Goal: Use online tool/utility: Utilize a website feature to perform a specific function

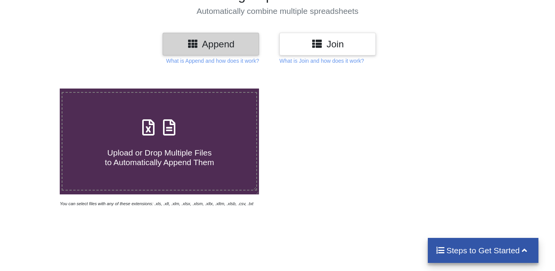
scroll to position [80, 0]
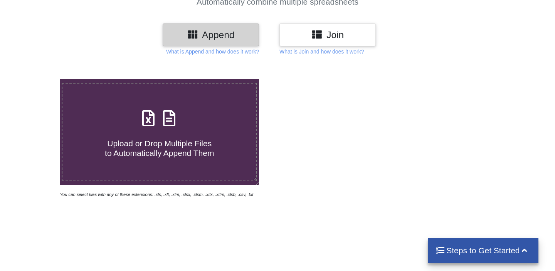
click at [191, 140] on span "Upload or Drop Multiple Files to Automatically Append Them" at bounding box center [159, 148] width 109 height 18
click at [38, 79] on input "Upload or Drop Multiple Files to Automatically Append Them" at bounding box center [38, 79] width 0 height 0
type input "C:\fakepath\1754912141274.CSV"
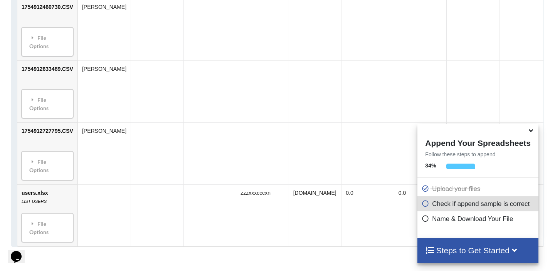
scroll to position [832, 0]
click at [529, 132] on icon at bounding box center [531, 129] width 8 height 7
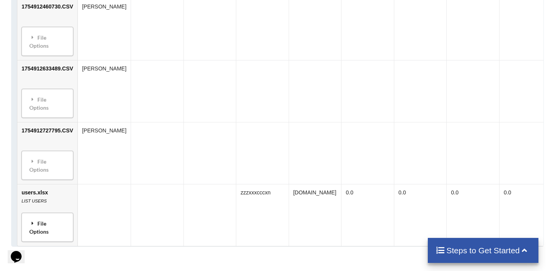
click at [42, 215] on div "File Options" at bounding box center [47, 227] width 47 height 24
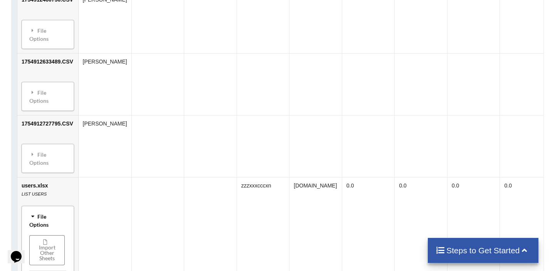
scroll to position [842, 0]
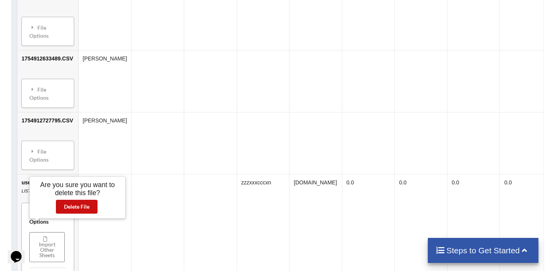
click at [89, 208] on button "Delete File" at bounding box center [77, 207] width 42 height 14
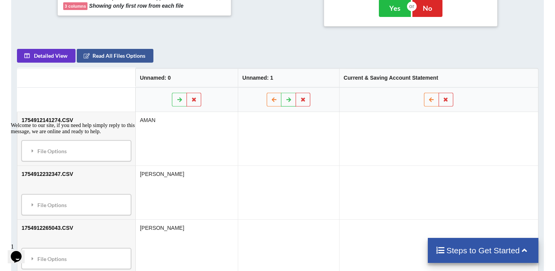
scroll to position [327, 0]
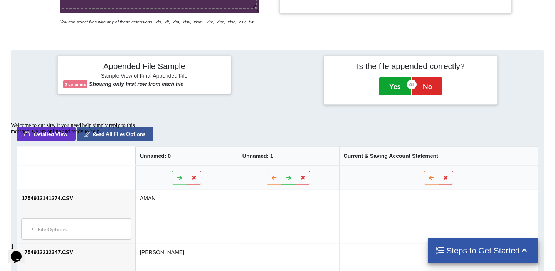
click at [400, 95] on button "Yes" at bounding box center [395, 86] width 32 height 18
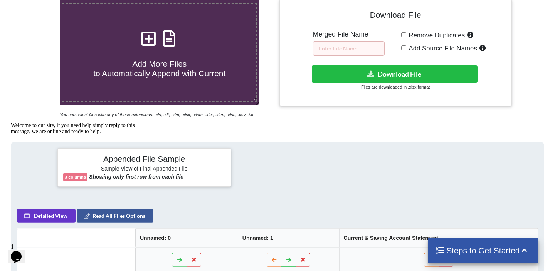
scroll to position [159, 0]
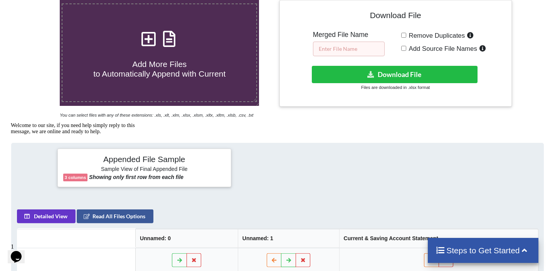
click at [368, 45] on input "text" at bounding box center [349, 49] width 72 height 15
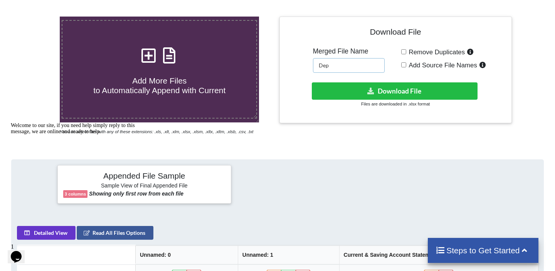
scroll to position [136, 0]
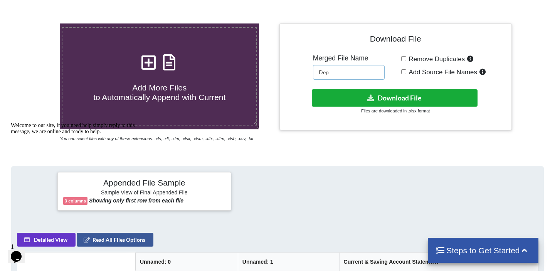
type input "Dep"
click at [369, 96] on icon at bounding box center [371, 98] width 8 height 6
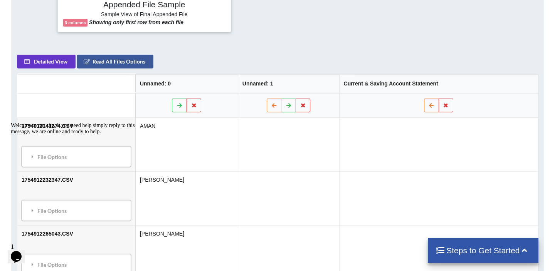
scroll to position [322, 0]
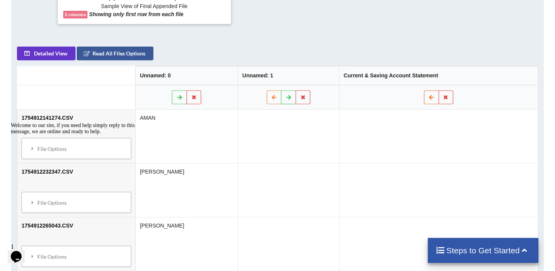
click at [432, 99] on icon at bounding box center [431, 97] width 7 height 5
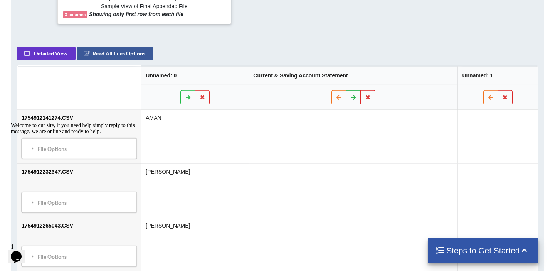
click at [356, 99] on icon at bounding box center [353, 97] width 7 height 5
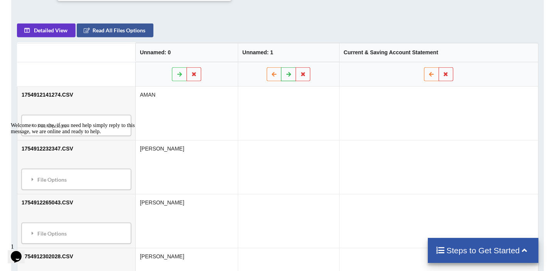
scroll to position [332, 0]
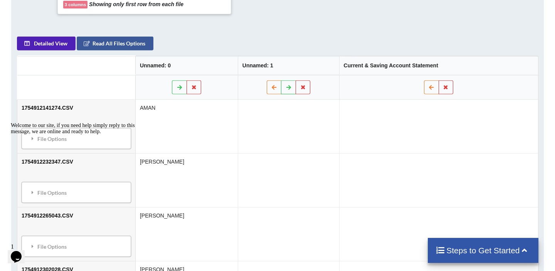
click at [56, 50] on button "Detailed View" at bounding box center [46, 44] width 59 height 14
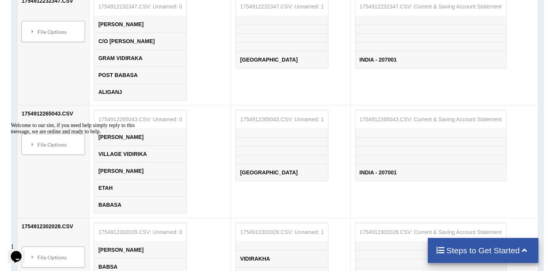
scroll to position [636, 0]
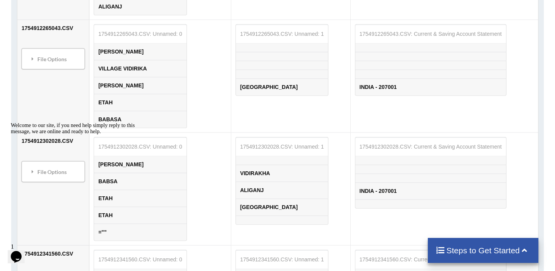
click at [11, 122] on icon "Chat attention grabber" at bounding box center [11, 122] width 0 height 0
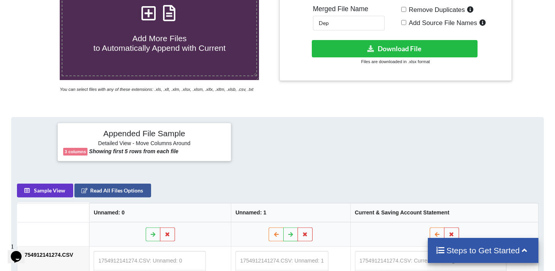
scroll to position [183, 0]
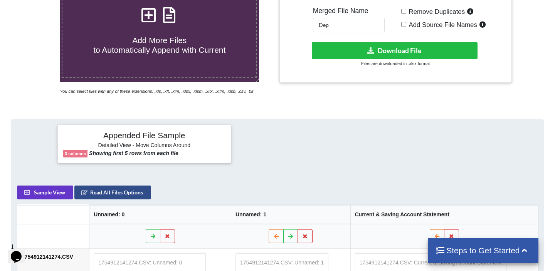
click at [97, 199] on button "Read All Files Options" at bounding box center [112, 193] width 77 height 14
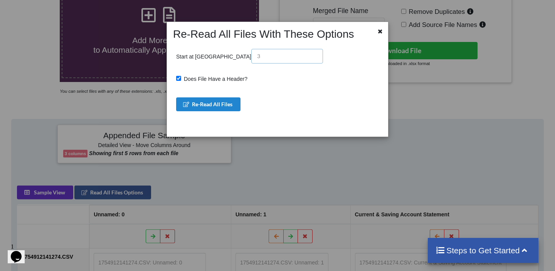
click at [251, 60] on input "text" at bounding box center [287, 56] width 72 height 15
click at [218, 79] on span "Does File Have a Header?" at bounding box center [214, 79] width 66 height 6
click at [181, 79] on input "Does File Have a Header?" at bounding box center [178, 78] width 5 height 5
checkbox input "false"
click at [221, 107] on button "Re-Read All Files" at bounding box center [208, 104] width 64 height 14
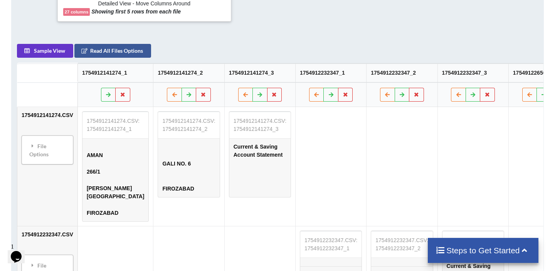
scroll to position [324, 0]
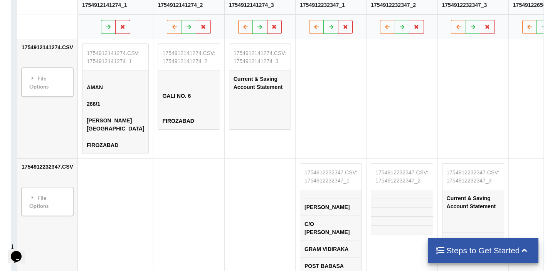
click at [334, 178] on table "1754912232347.CSV: 1754912232347_1 [PERSON_NAME] C/O [PERSON_NAME] GRAM VIDIRAK…" at bounding box center [331, 219] width 62 height 112
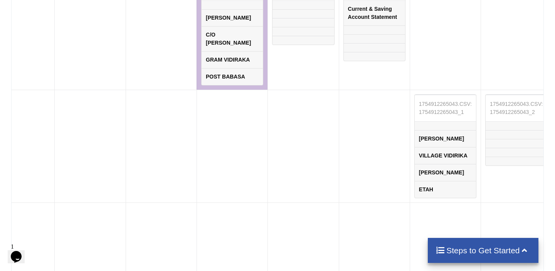
scroll to position [0, 121]
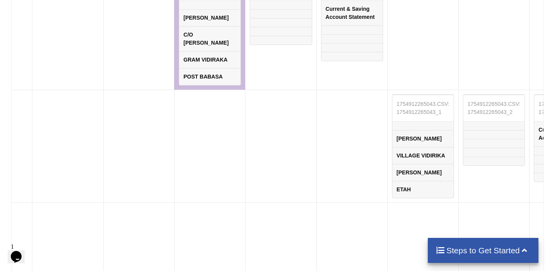
click at [354, 177] on td at bounding box center [351, 146] width 71 height 113
click at [387, 167] on td "1754912265043.CSV: 1754912265043_1 [PERSON_NAME] VILLAGE VIDIRIKA BABSA ALIGANJ…" at bounding box center [422, 146] width 71 height 113
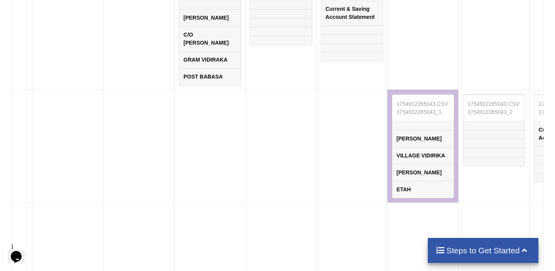
click at [383, 166] on td at bounding box center [351, 146] width 71 height 113
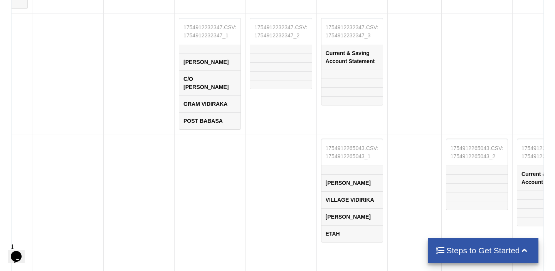
scroll to position [545, 0]
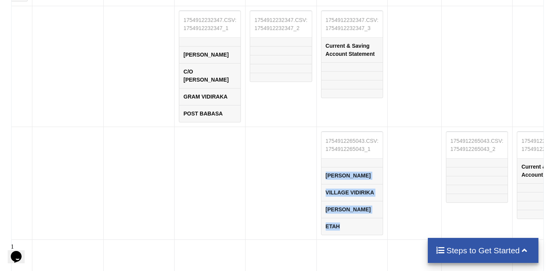
drag, startPoint x: 352, startPoint y: 175, endPoint x: 409, endPoint y: 174, distance: 57.0
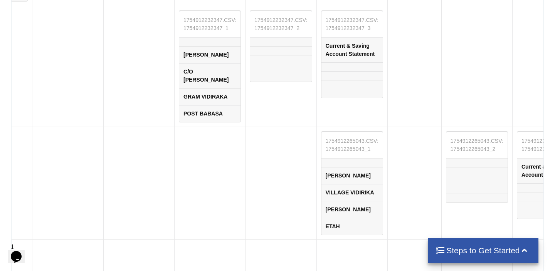
click at [357, 152] on table "1754912265043.CSV: 1754912265043_1 [PERSON_NAME] VILLAGE VIDIRIKA BABSA ALIGANJ…" at bounding box center [351, 183] width 62 height 104
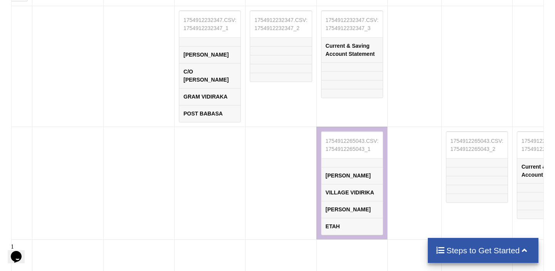
click at [422, 152] on td at bounding box center [414, 183] width 54 height 113
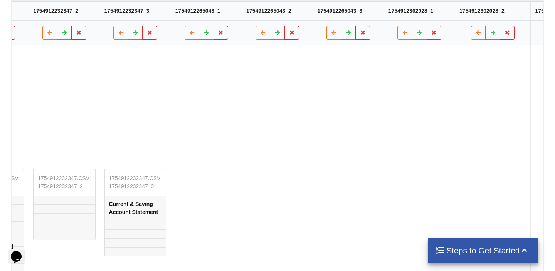
scroll to position [0, 340]
click at [348, 155] on td at bounding box center [345, 104] width 71 height 119
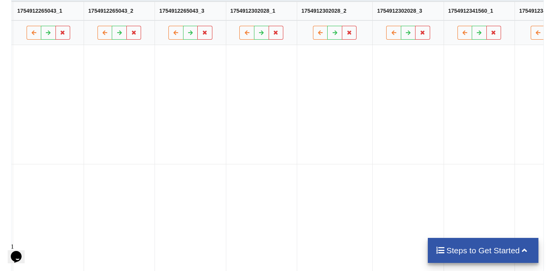
scroll to position [0, 497]
click at [359, 155] on td at bounding box center [332, 104] width 76 height 119
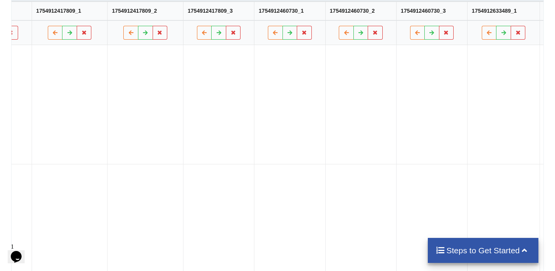
scroll to position [0, 1142]
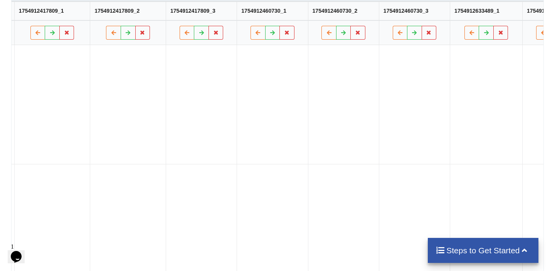
click at [359, 155] on td at bounding box center [342, 104] width 71 height 119
